Goal: Task Accomplishment & Management: Complete application form

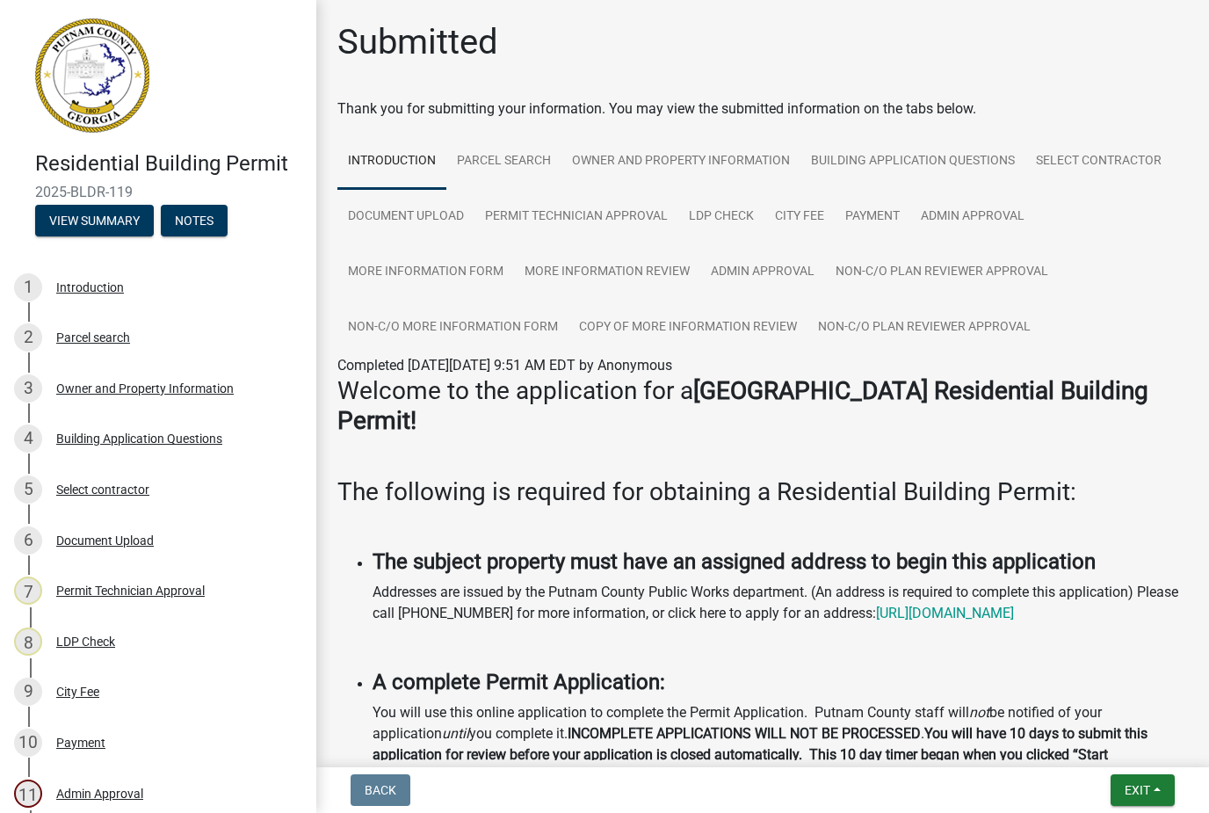
click at [1148, 799] on button "Exit" at bounding box center [1143, 790] width 64 height 32
click at [1066, 749] on button "Save & Exit" at bounding box center [1105, 744] width 141 height 42
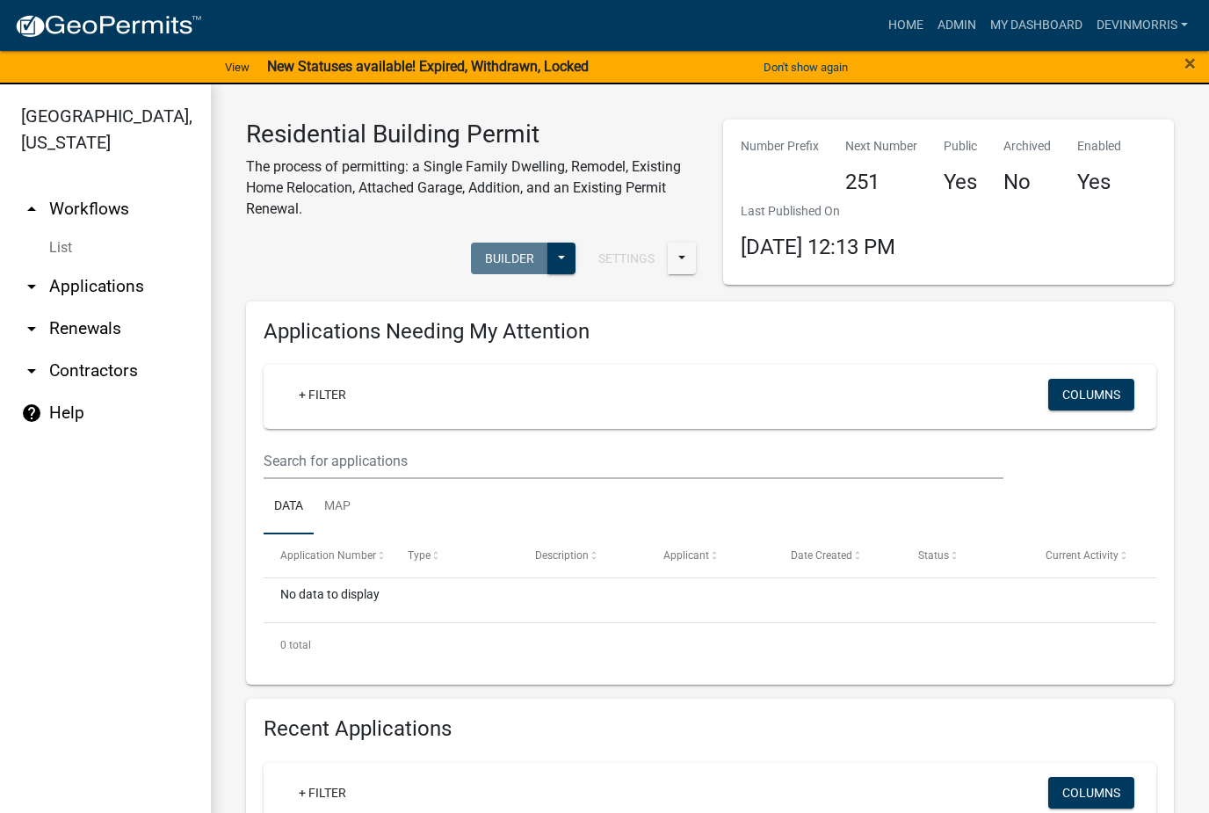
scroll to position [-1, 0]
click at [1033, 9] on link "My Dashboard" at bounding box center [1036, 25] width 106 height 33
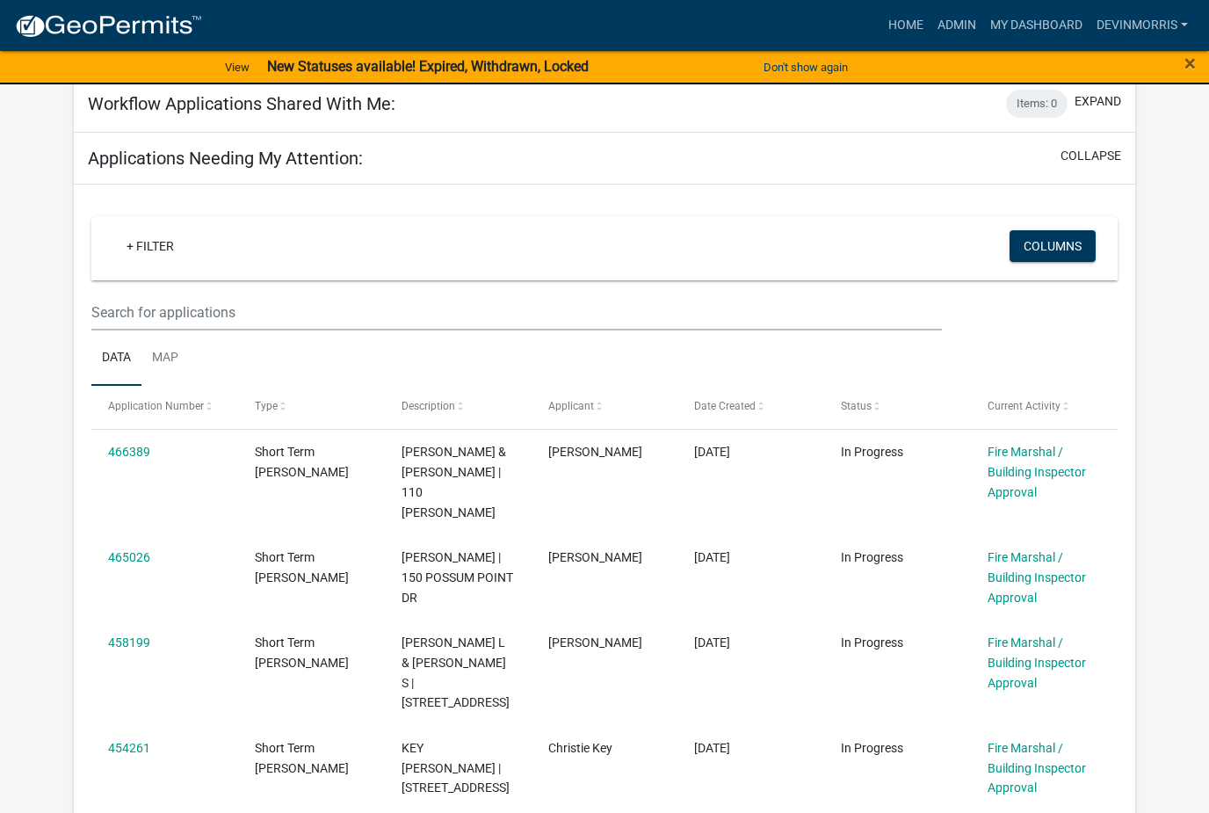
scroll to position [212, 0]
click at [131, 549] on link "465026" at bounding box center [129, 556] width 42 height 14
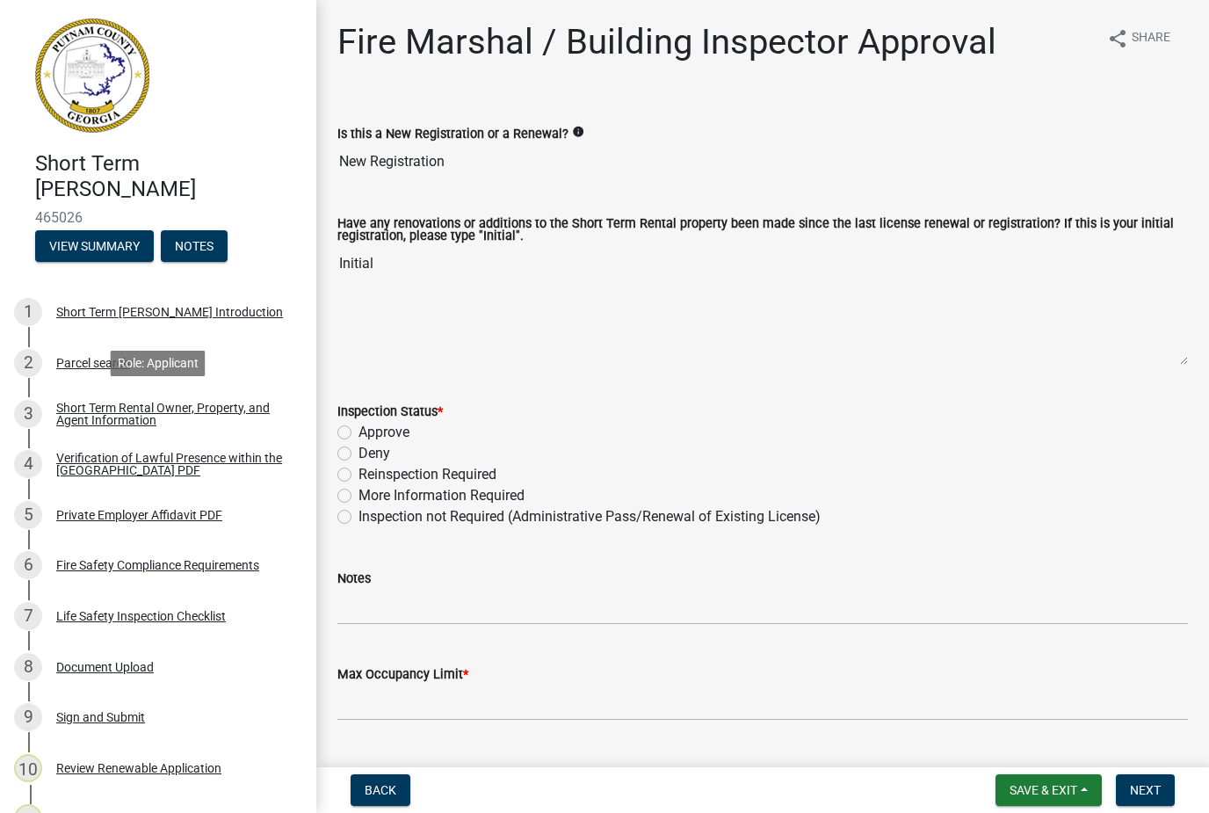
click at [103, 403] on div "Short Term Rental Owner, Property, and Agent Information" at bounding box center [172, 414] width 232 height 25
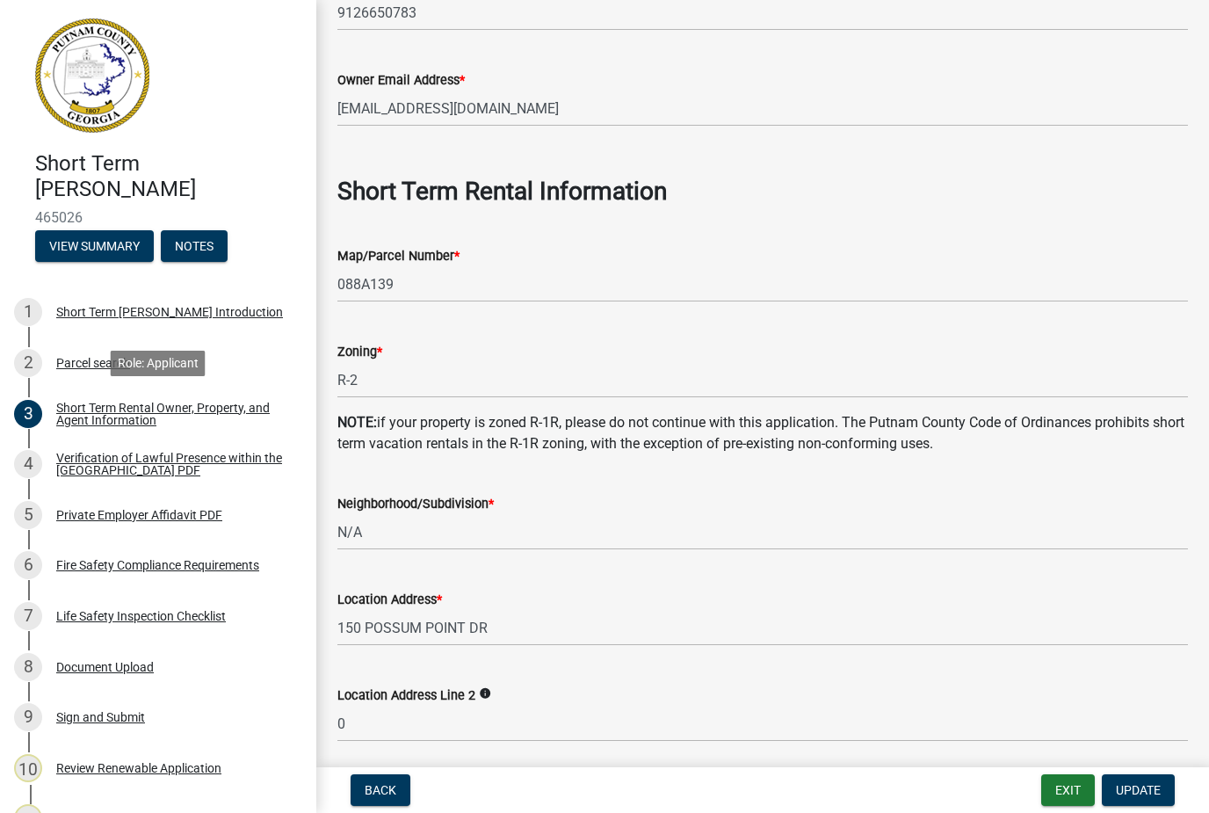
scroll to position [684, 0]
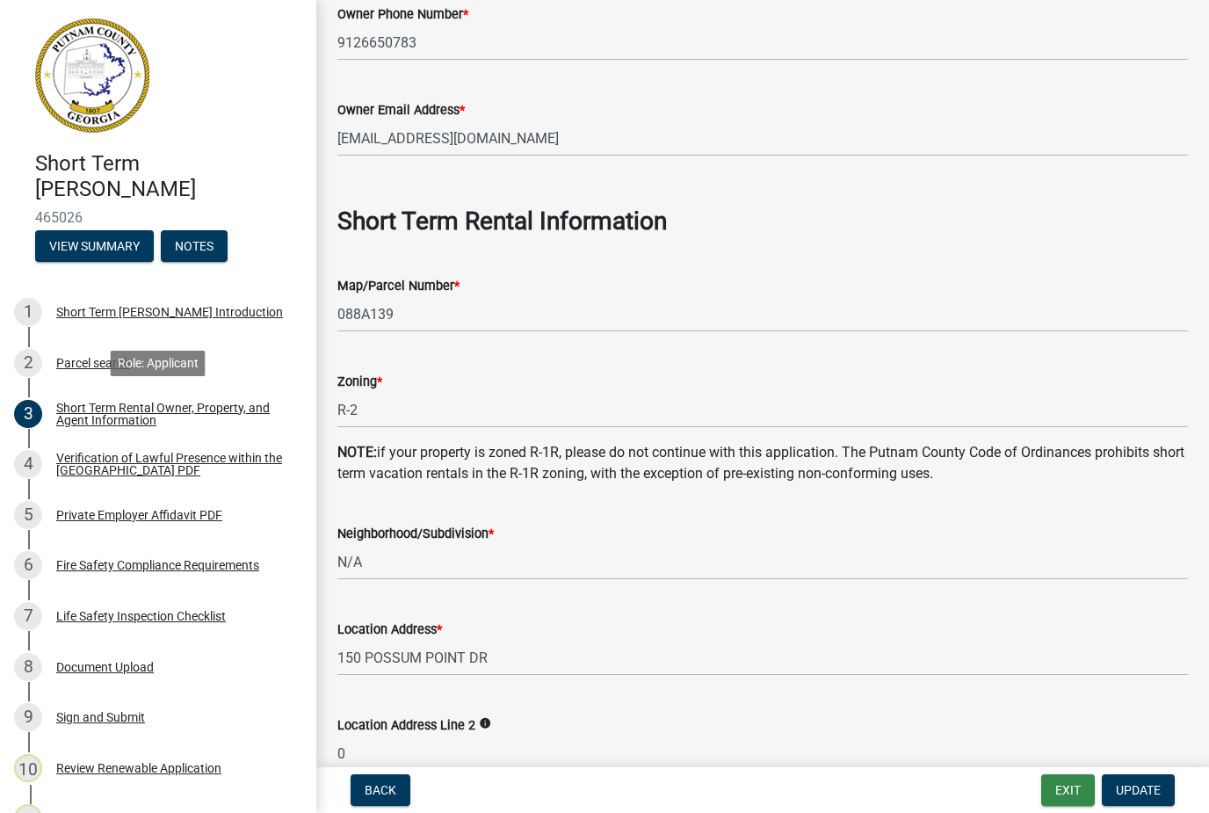
click at [1074, 798] on button "Exit" at bounding box center [1068, 790] width 54 height 32
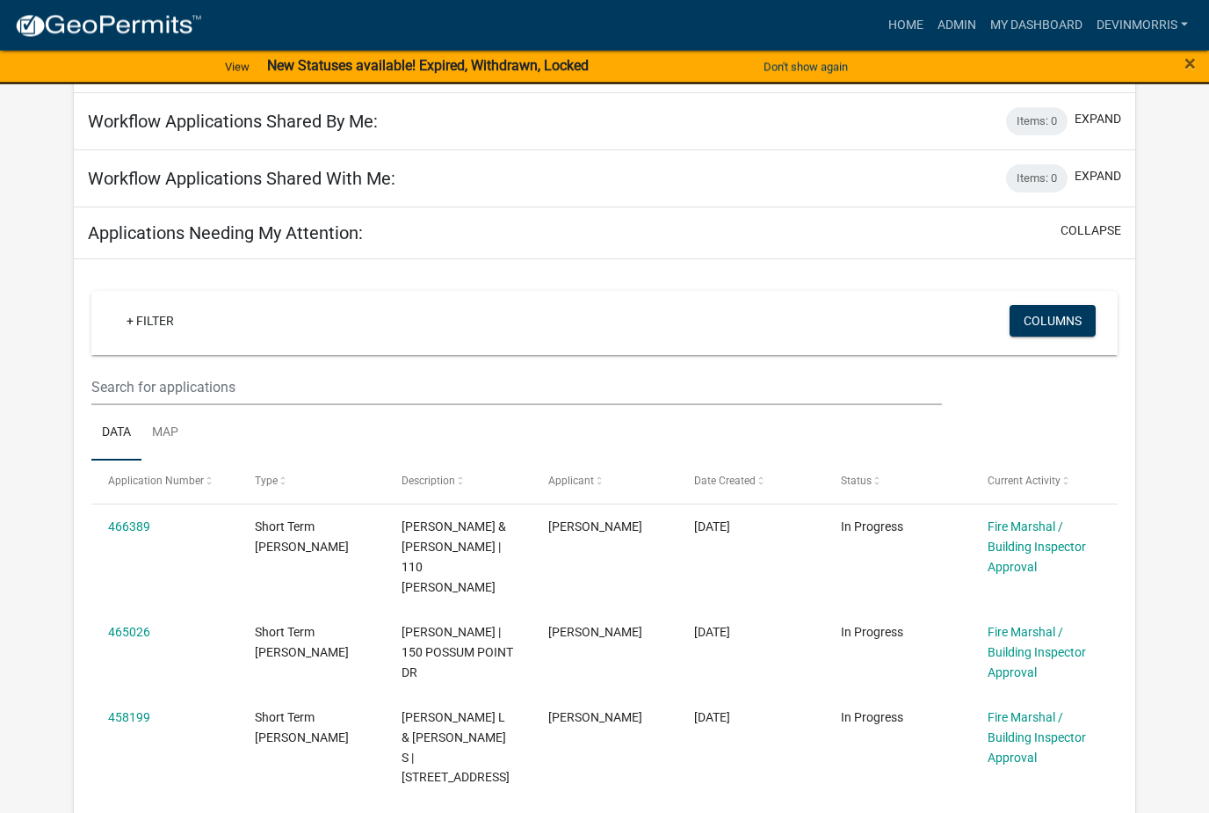
scroll to position [145, 0]
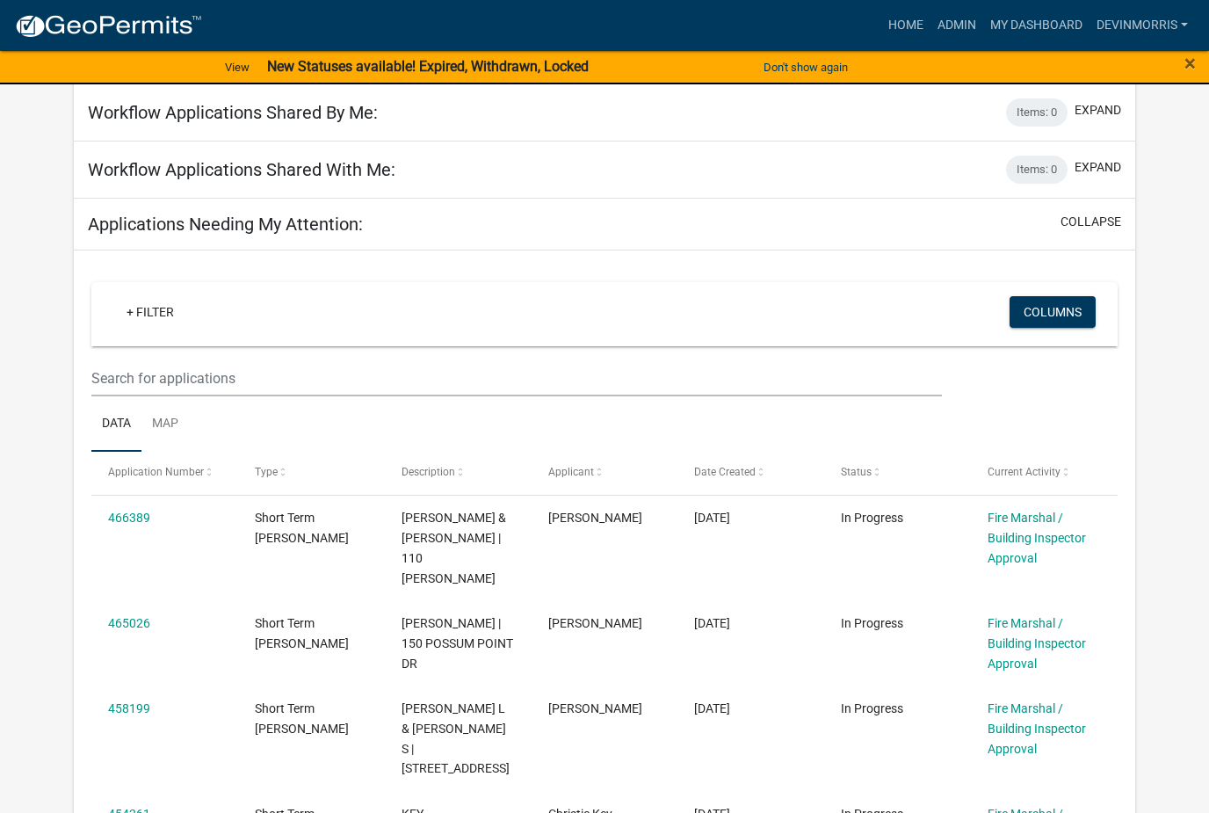
click at [126, 523] on link "466389" at bounding box center [129, 518] width 42 height 14
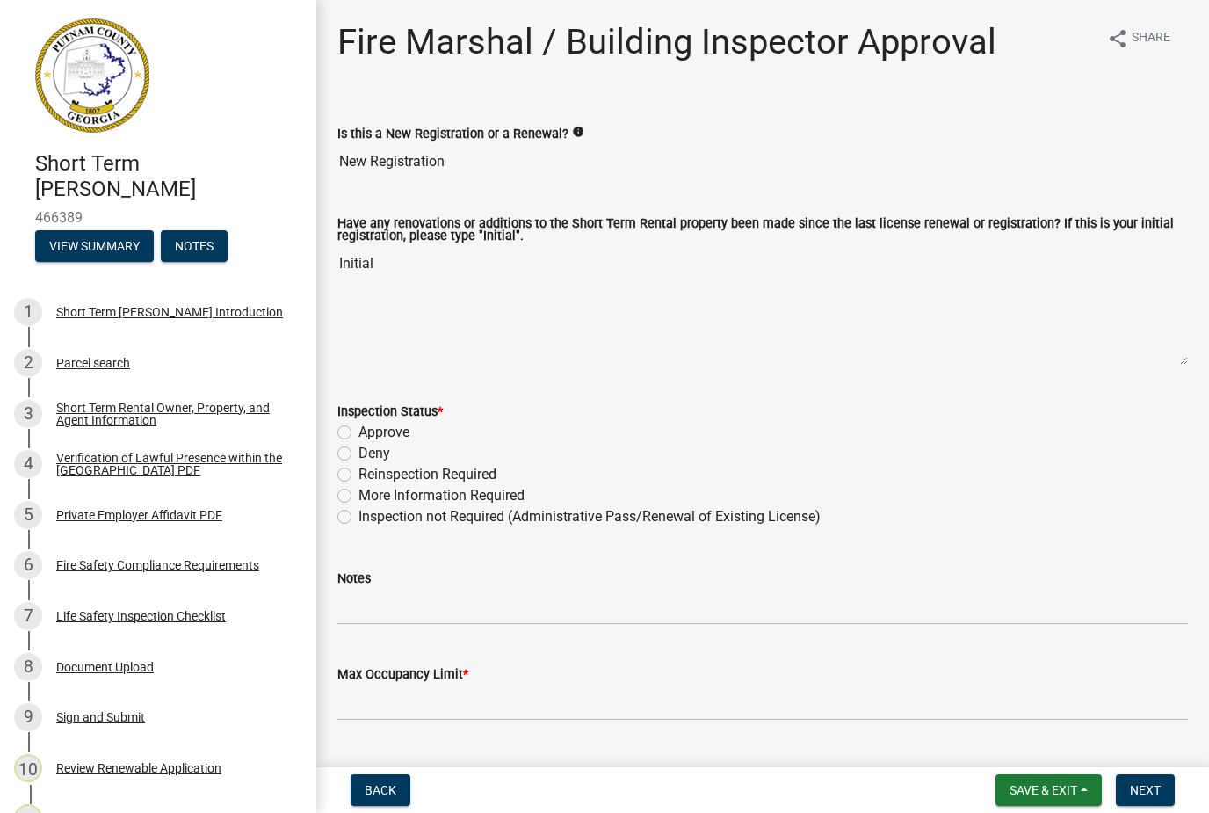
click at [107, 402] on div "Short Term Rental Owner, Property, and Agent Information" at bounding box center [172, 414] width 232 height 25
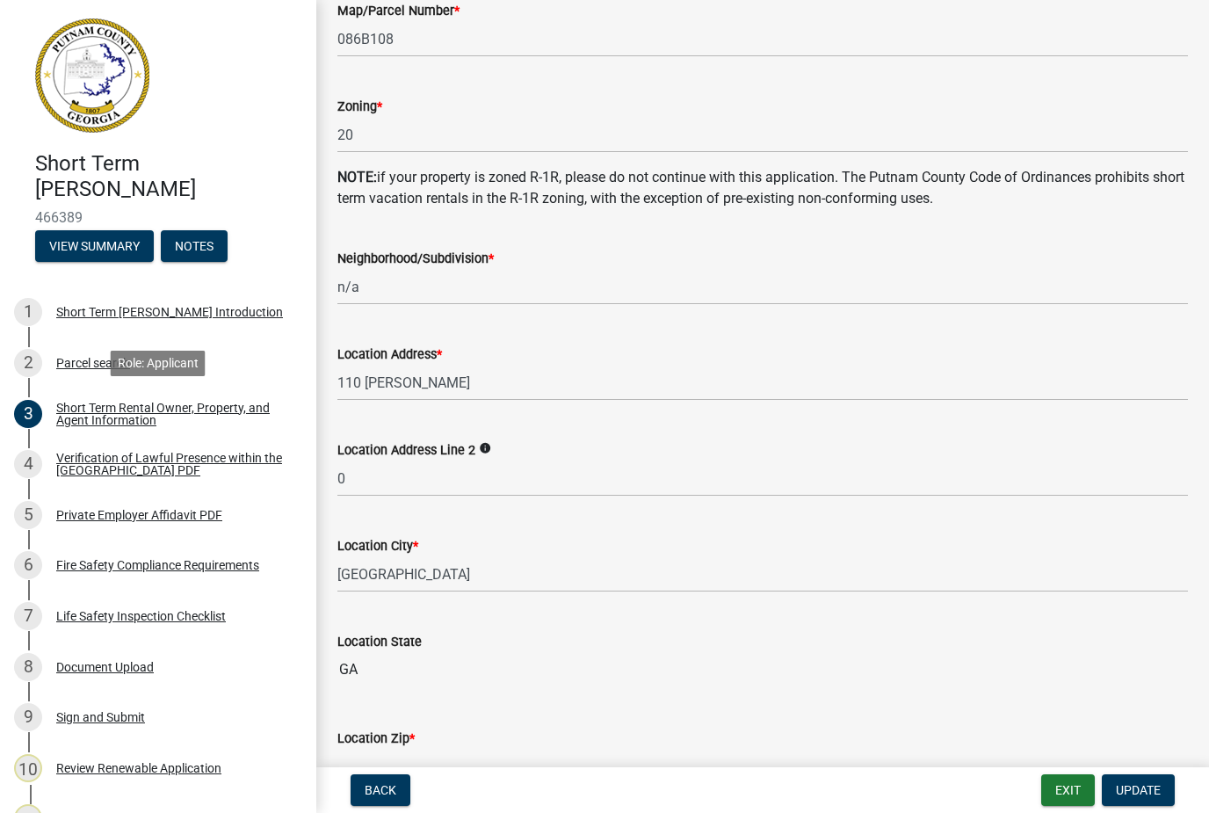
scroll to position [968, 0]
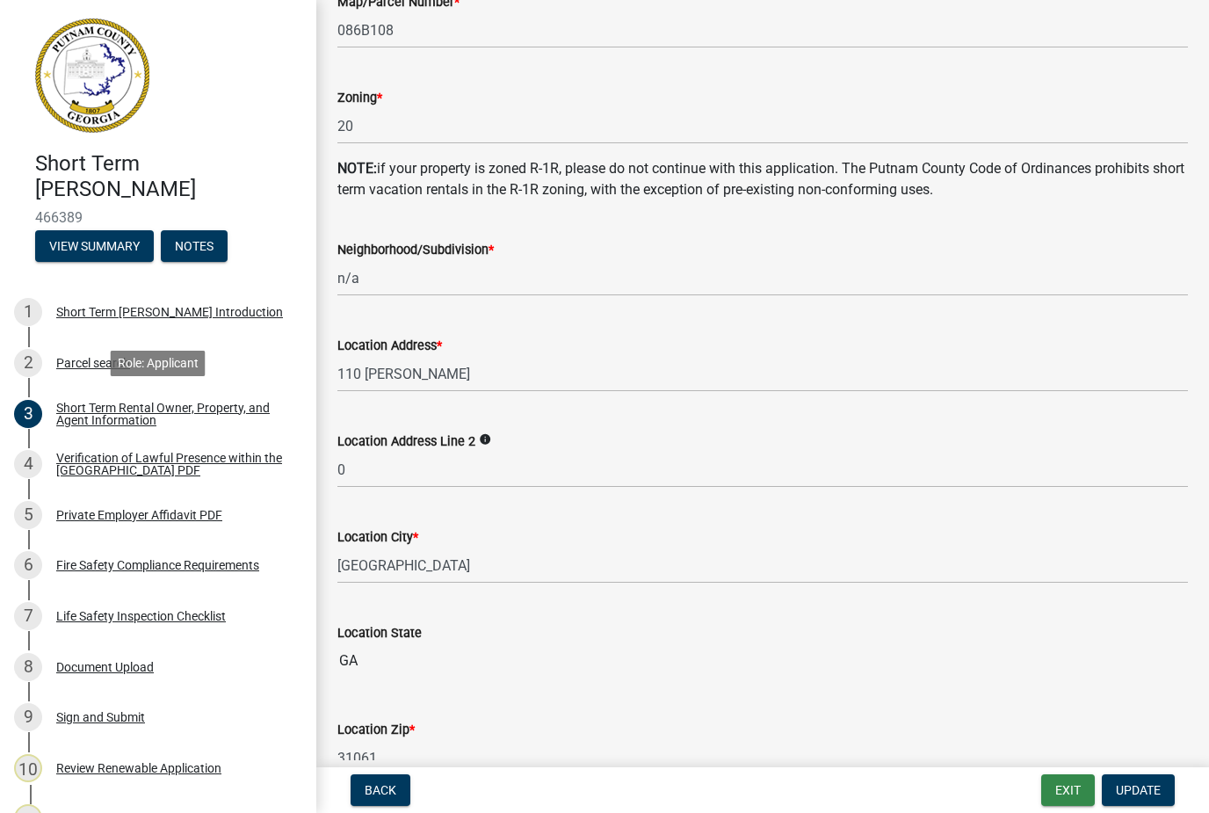
click at [1060, 800] on button "Exit" at bounding box center [1068, 790] width 54 height 32
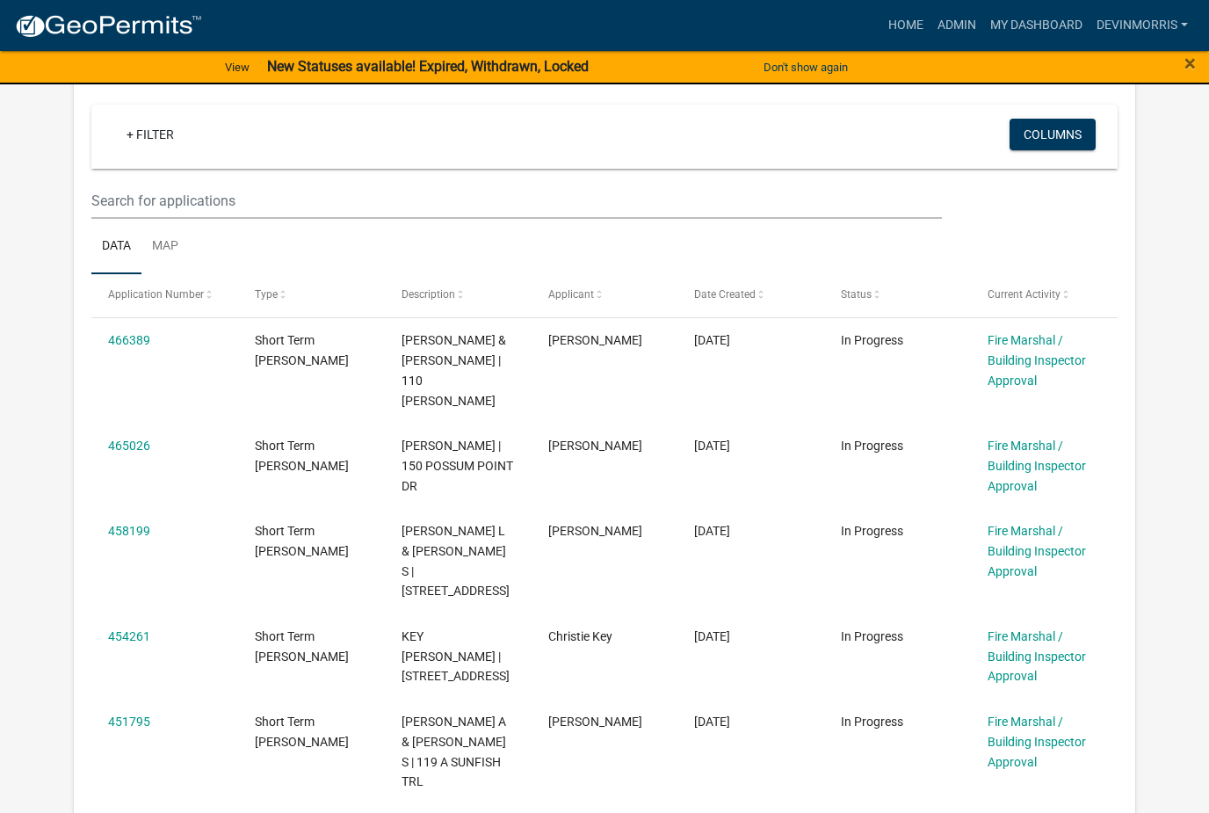
scroll to position [323, 0]
click at [142, 445] on link "465026" at bounding box center [129, 445] width 42 height 14
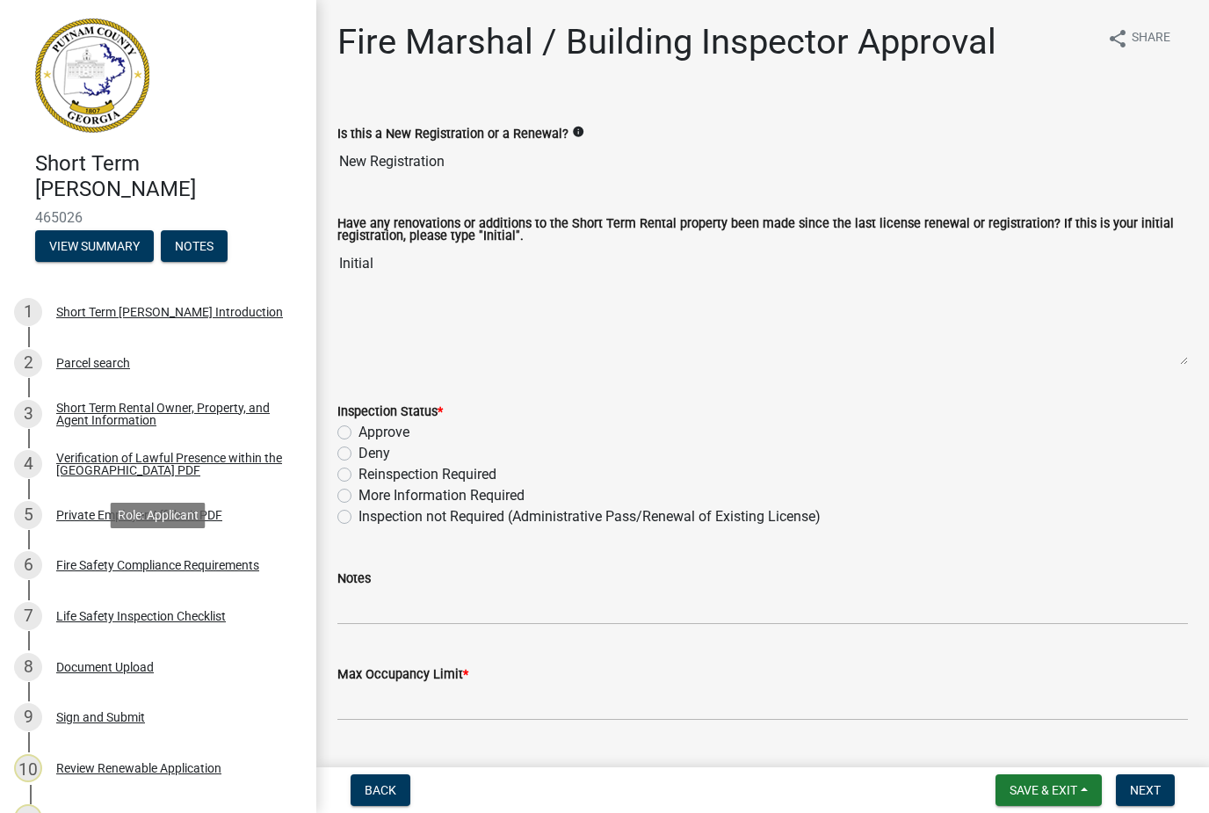
click at [189, 563] on div "Fire Safety Compliance Requirements" at bounding box center [157, 565] width 203 height 12
